Goal: Task Accomplishment & Management: Manage account settings

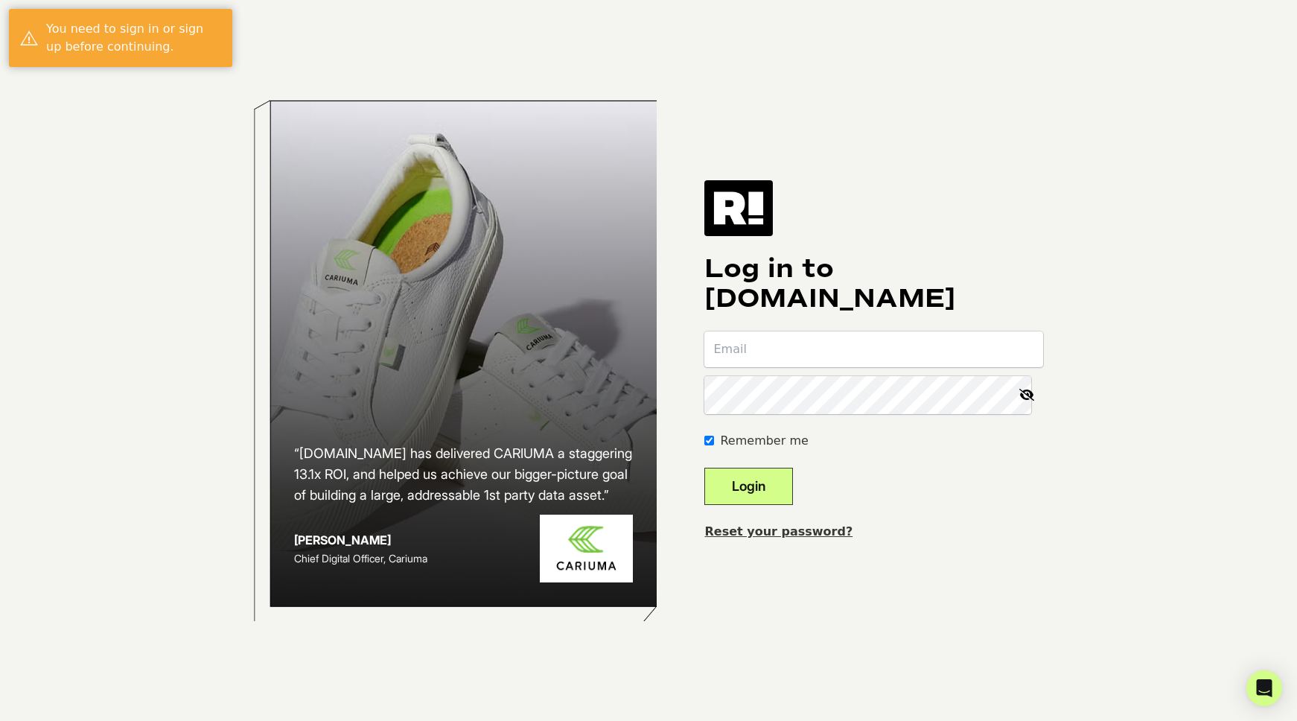
type input "[PERSON_NAME][EMAIL_ADDRESS][DOMAIN_NAME]"
click at [771, 503] on button "Login" at bounding box center [749, 486] width 89 height 37
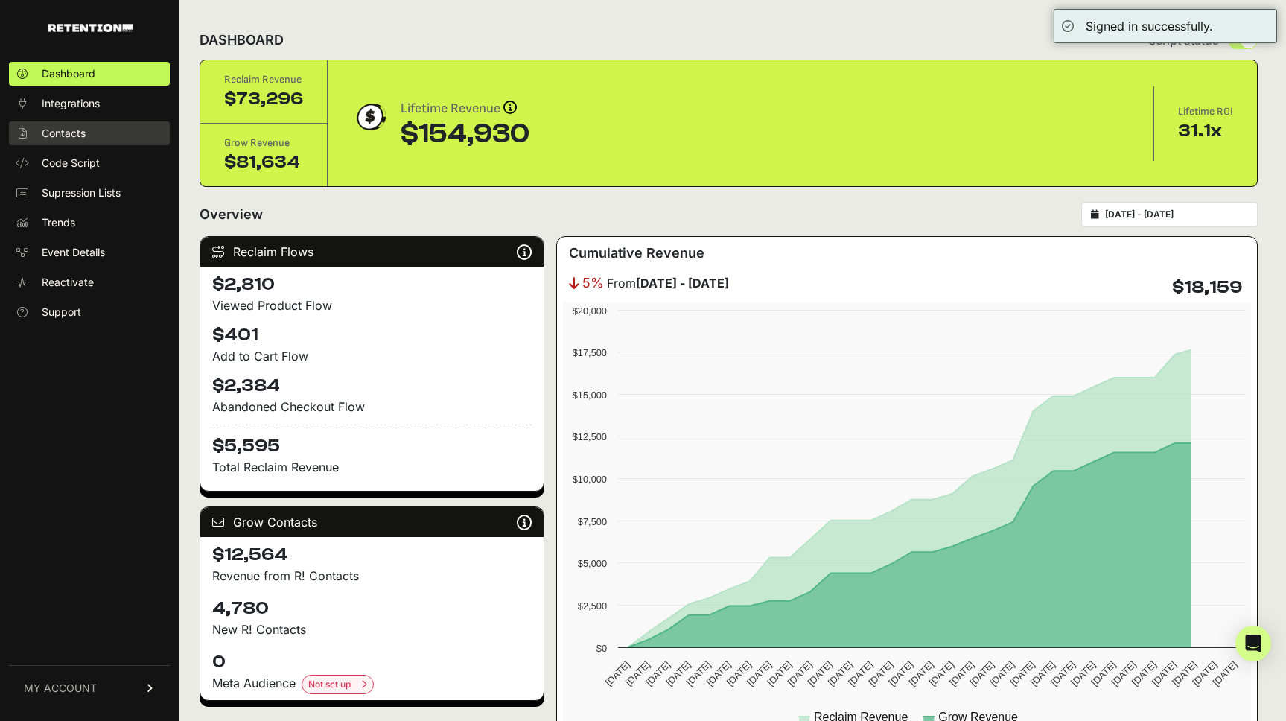
click at [63, 141] on span "Contacts" at bounding box center [64, 133] width 44 height 15
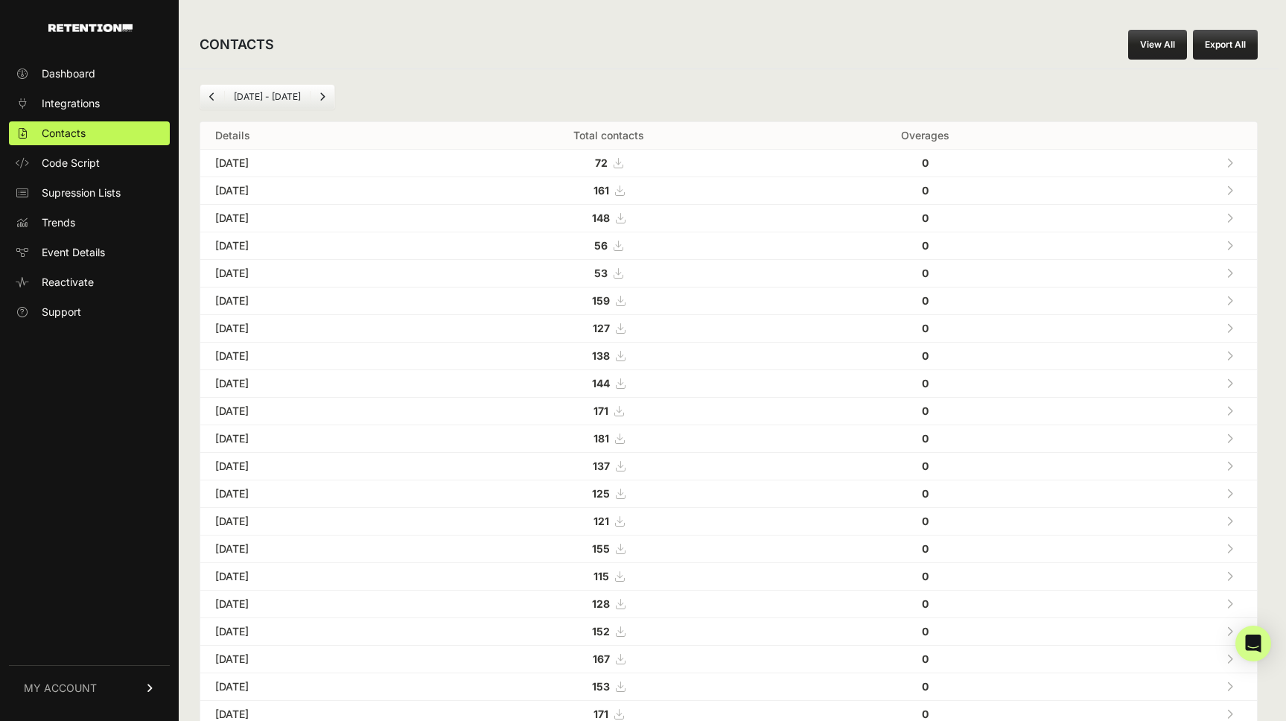
click at [1210, 48] on button "Export All" at bounding box center [1225, 45] width 65 height 30
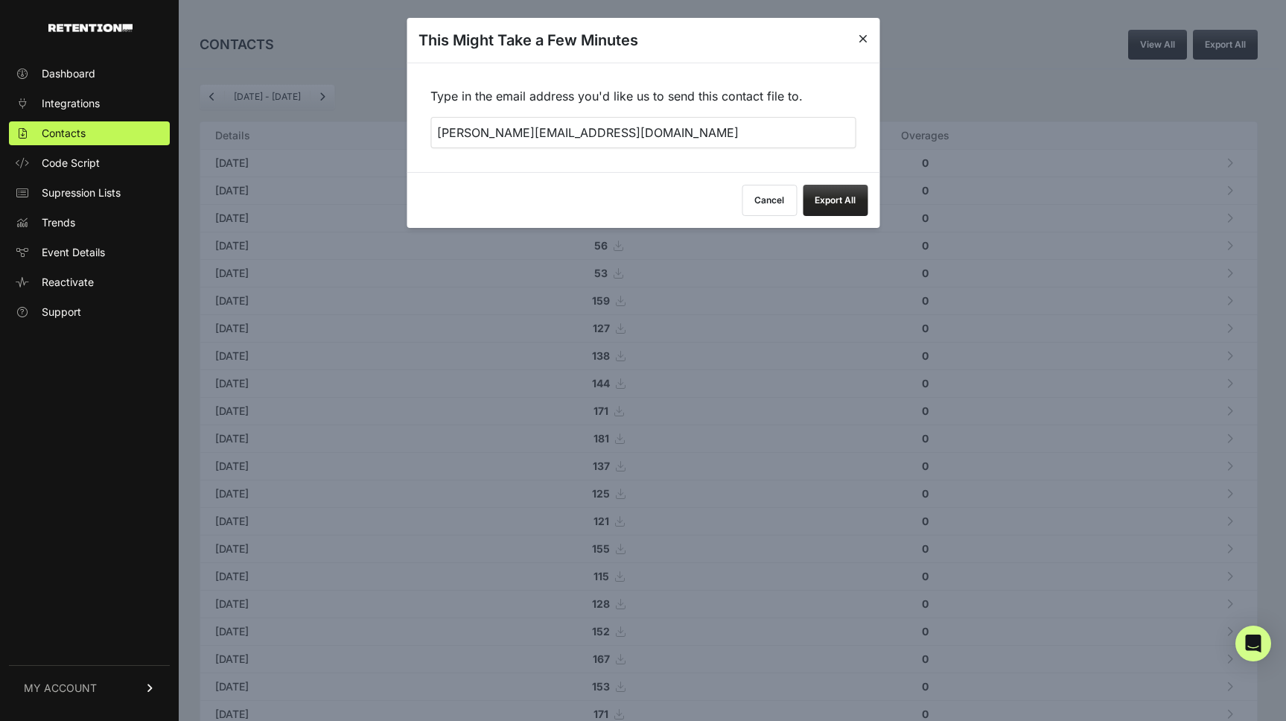
click at [863, 37] on icon at bounding box center [863, 39] width 9 height 12
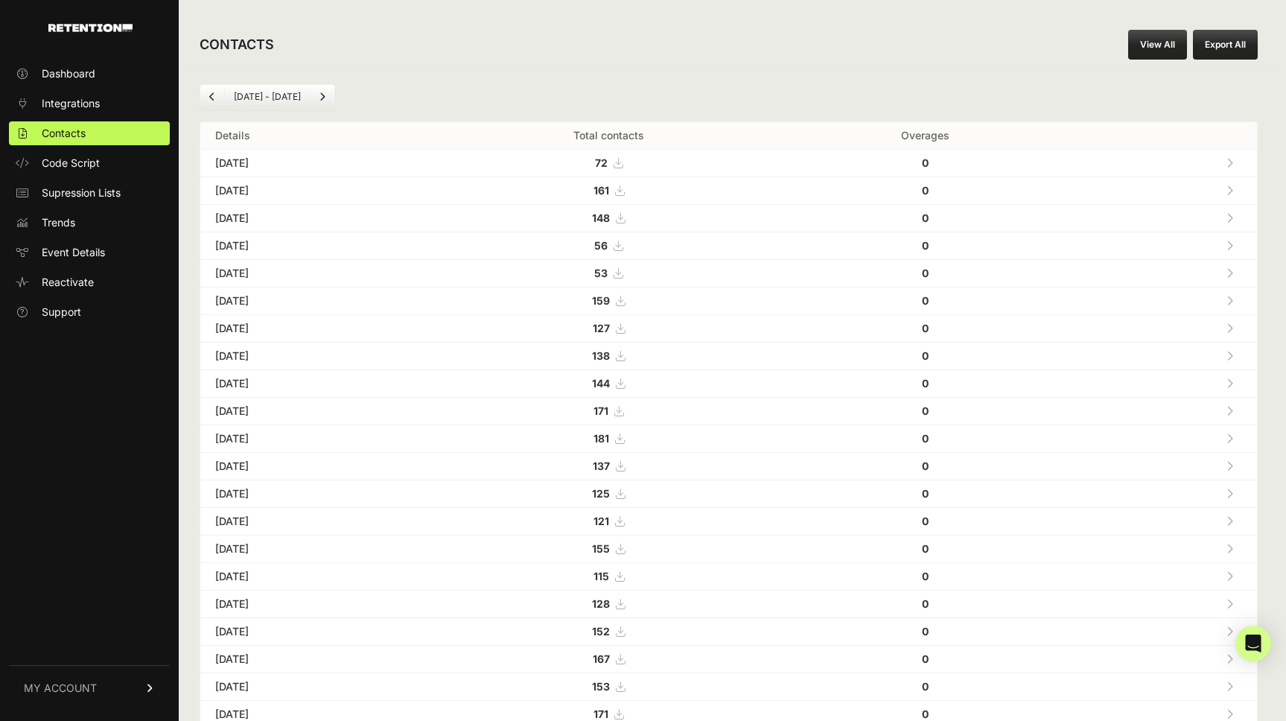
click at [258, 103] on li "Aug 11 - Sep 11" at bounding box center [267, 97] width 86 height 12
click at [1225, 48] on button "Export All" at bounding box center [1225, 45] width 65 height 30
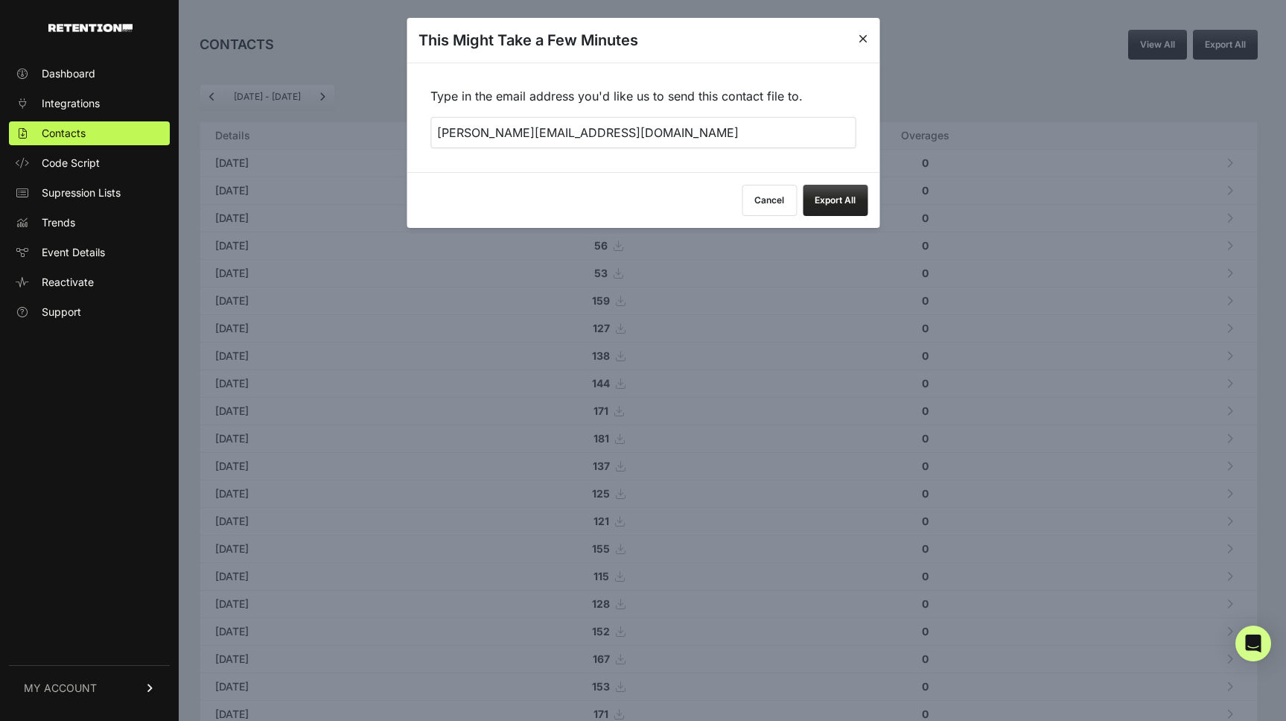
click at [850, 215] on button "Export All" at bounding box center [835, 200] width 65 height 31
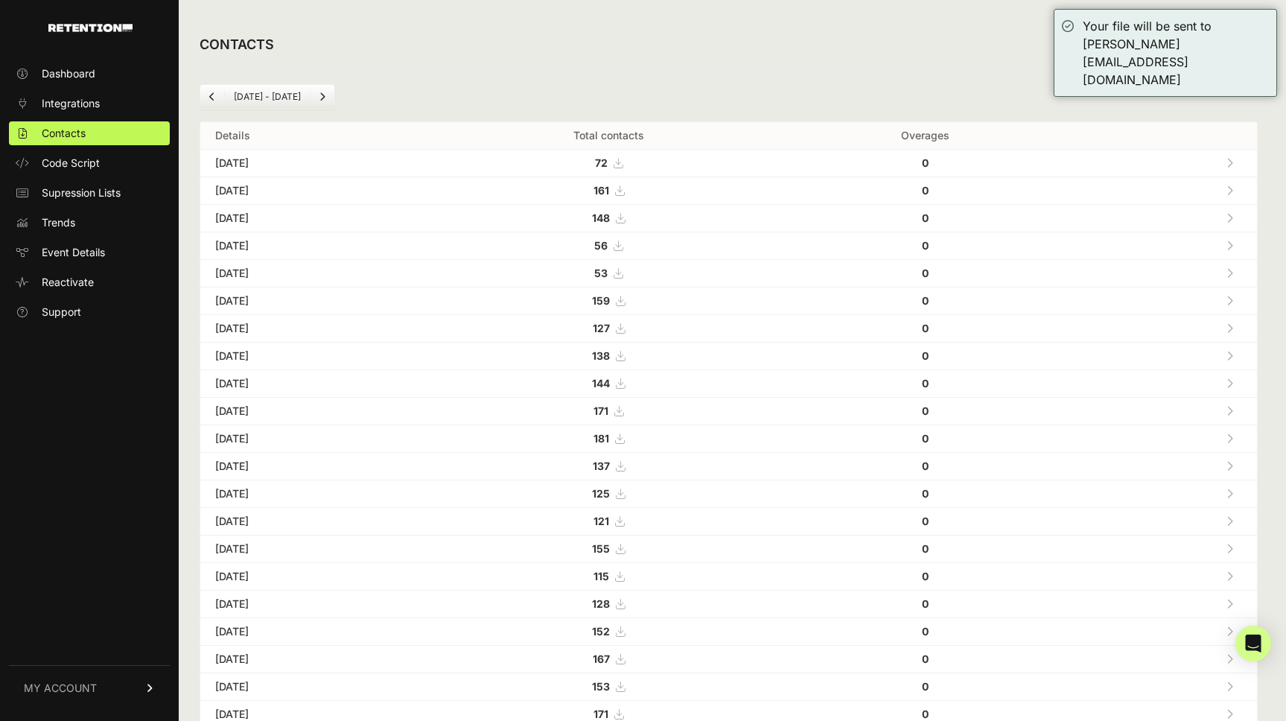
scroll to position [412, 0]
